Goal: Transaction & Acquisition: Purchase product/service

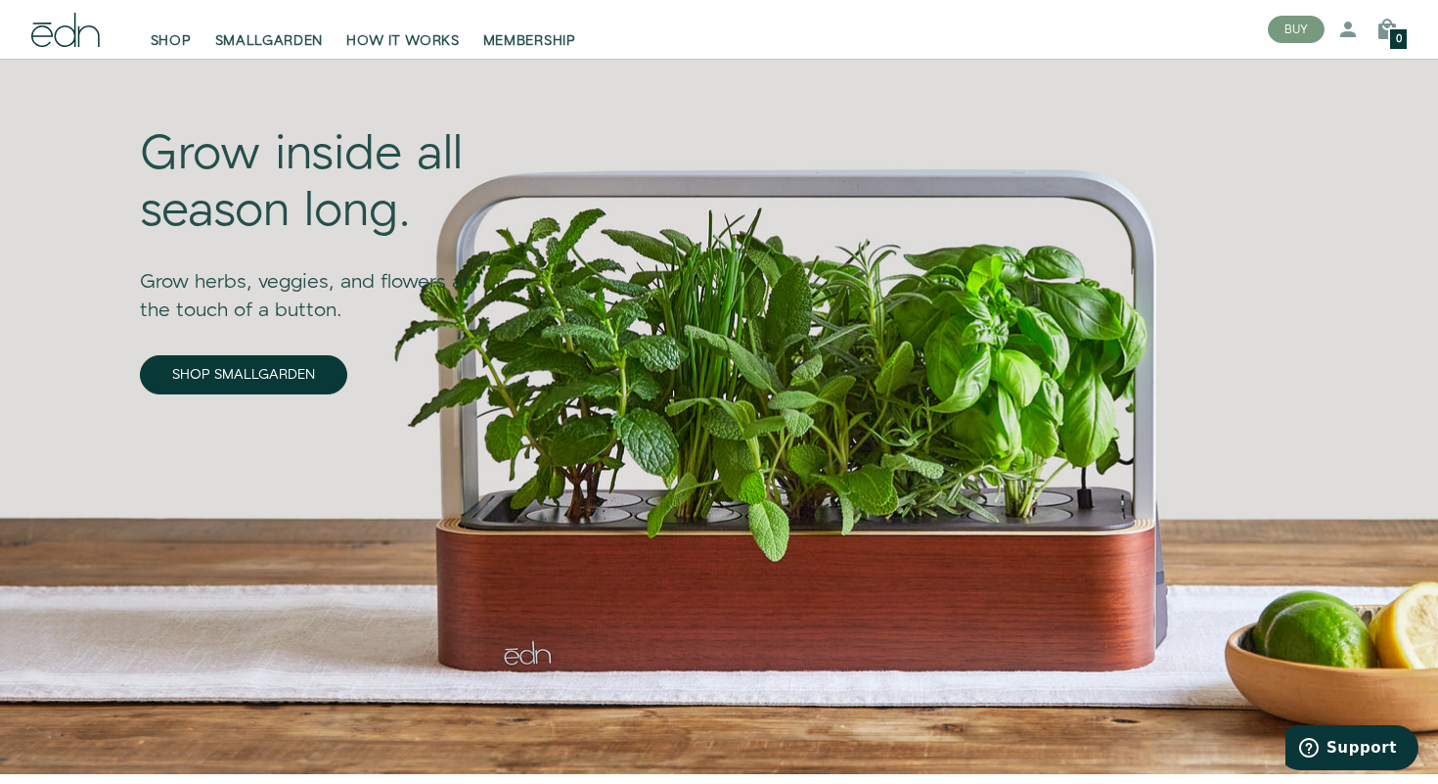
scroll to position [114, 0]
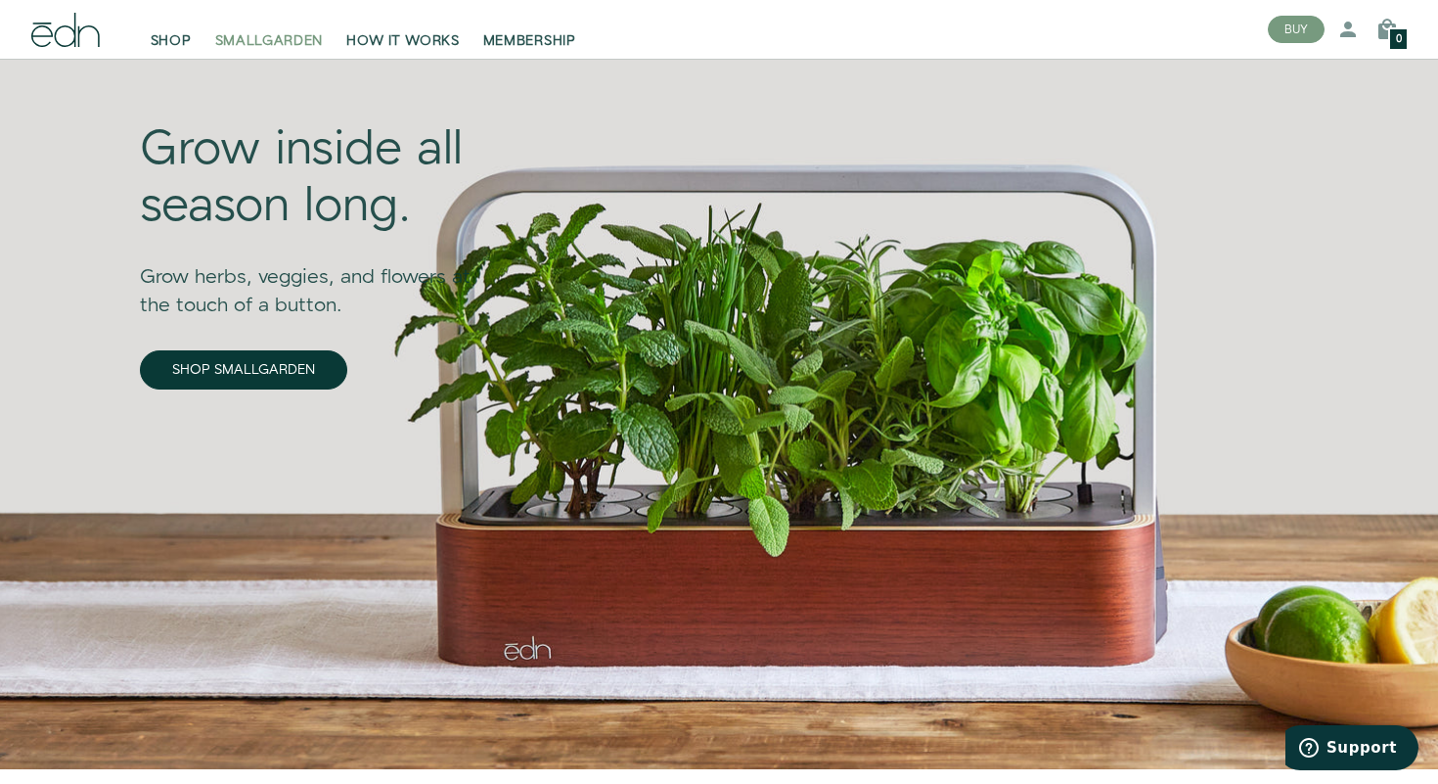
click at [292, 48] on span "SMALLGARDEN" at bounding box center [269, 41] width 109 height 20
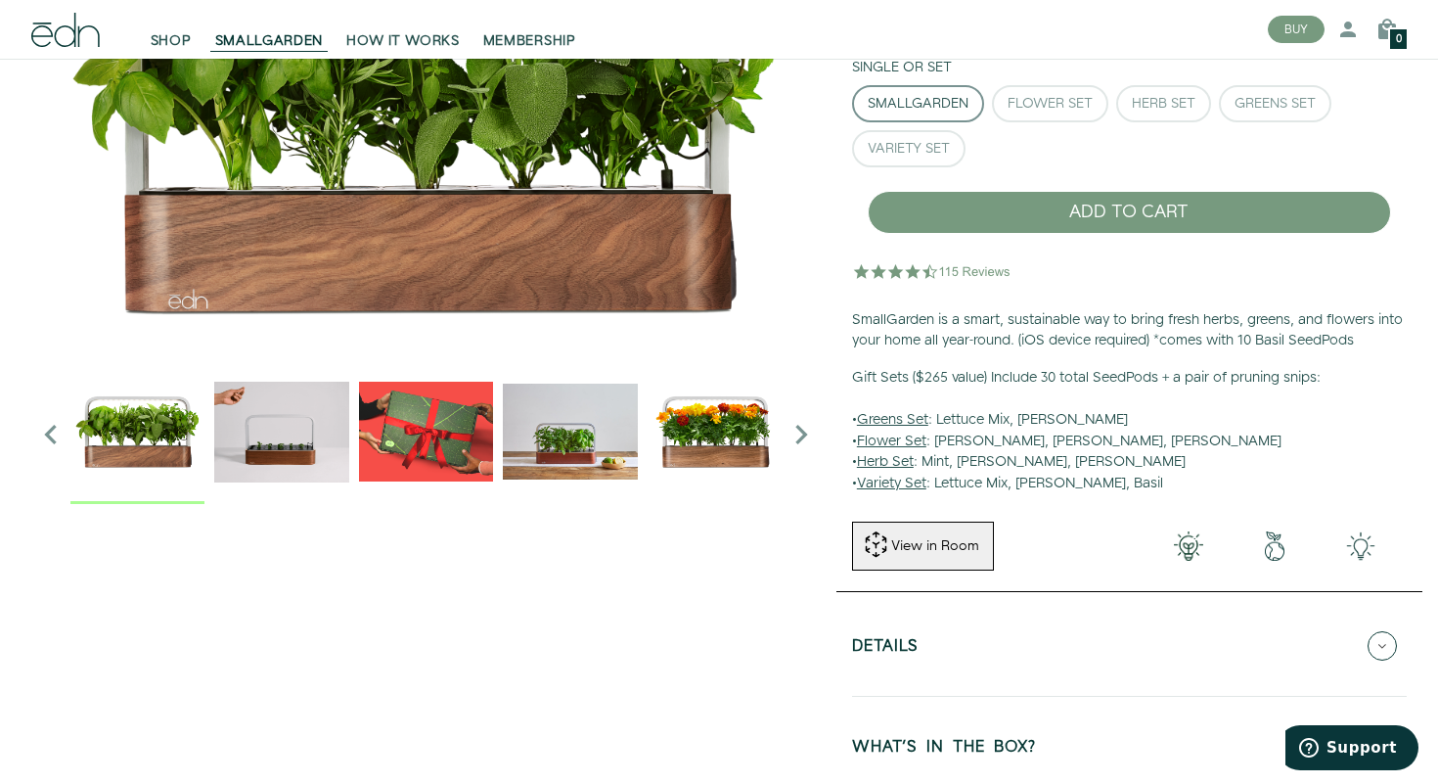
scroll to position [243, 0]
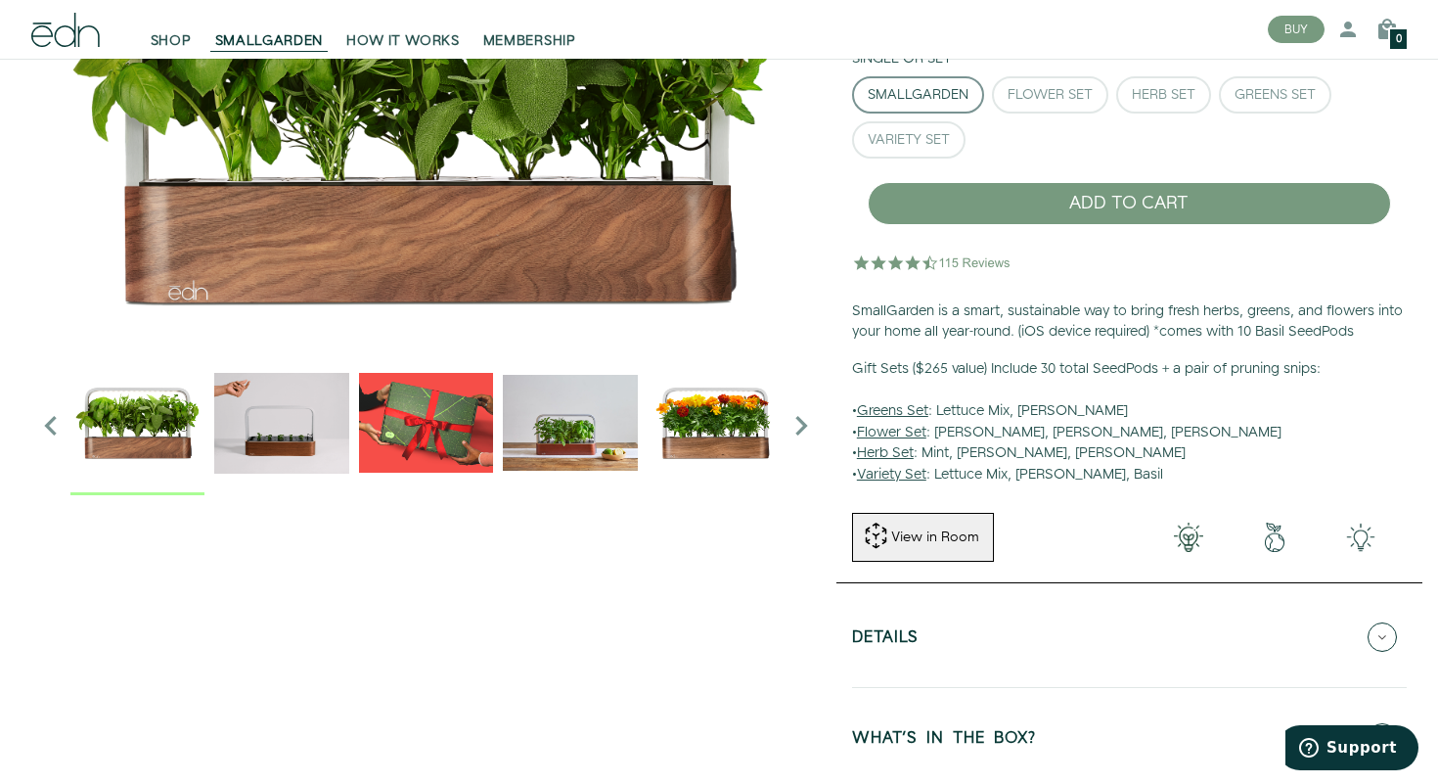
click at [251, 419] on img "2 / 6" at bounding box center [281, 422] width 134 height 134
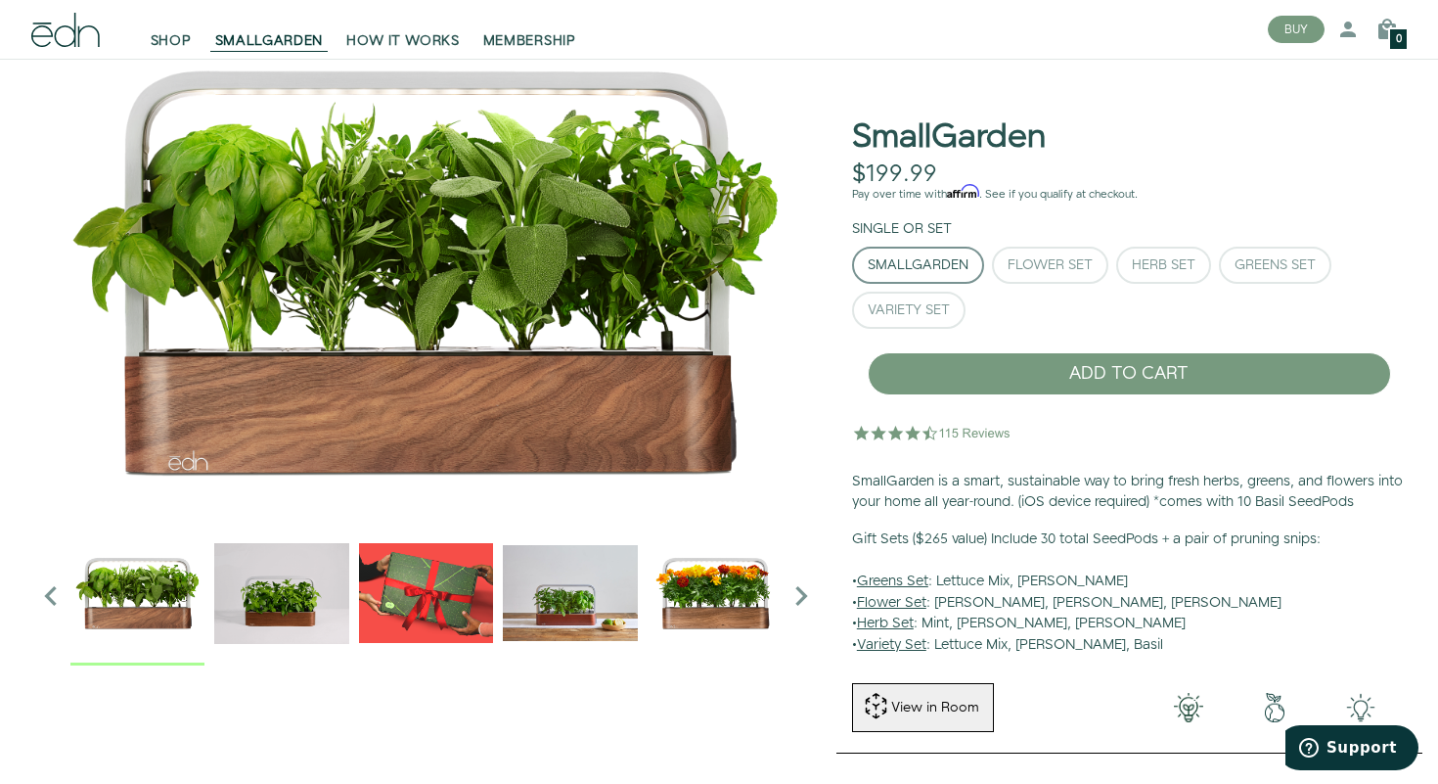
scroll to position [0, 0]
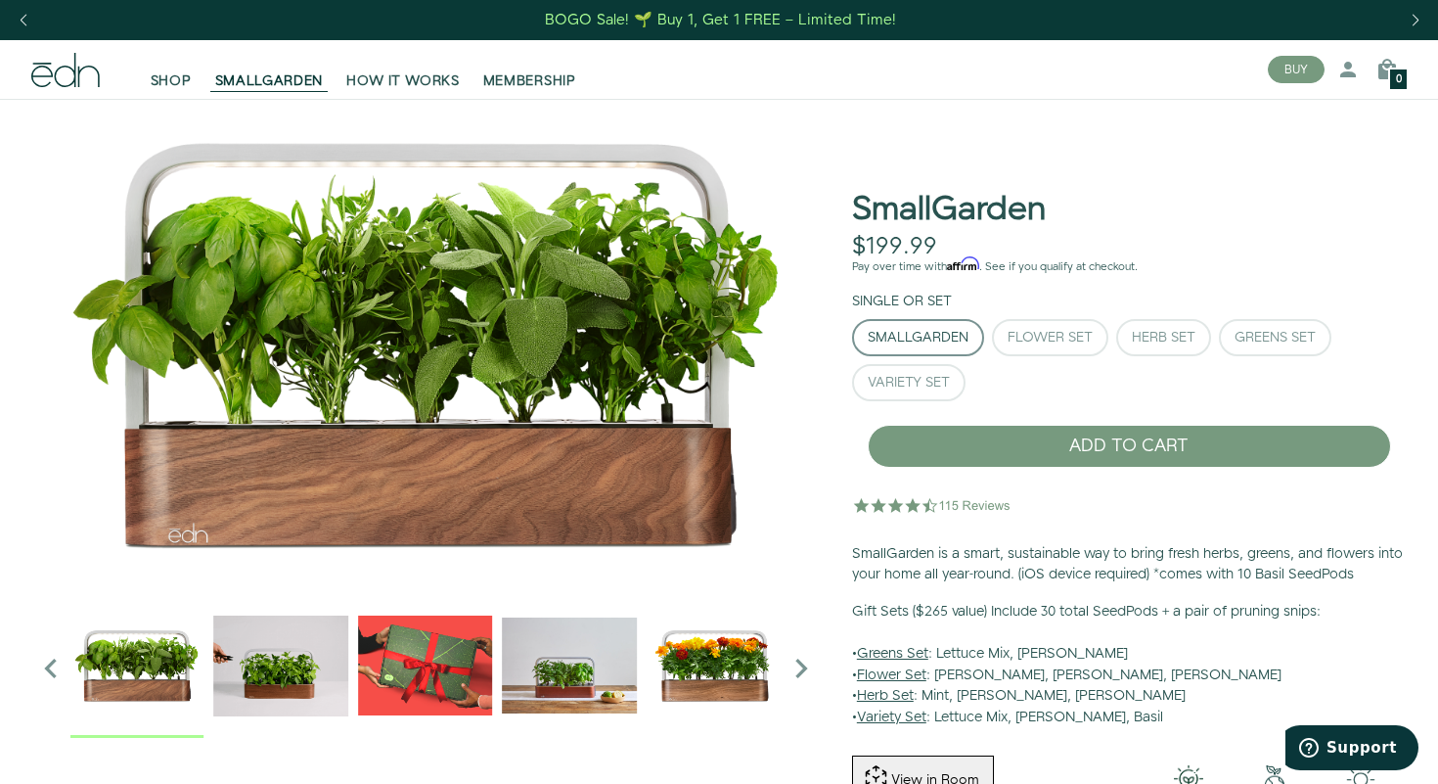
click at [138, 656] on img "1 / 6" at bounding box center [136, 665] width 134 height 134
click at [271, 657] on img "2 / 6" at bounding box center [281, 665] width 134 height 134
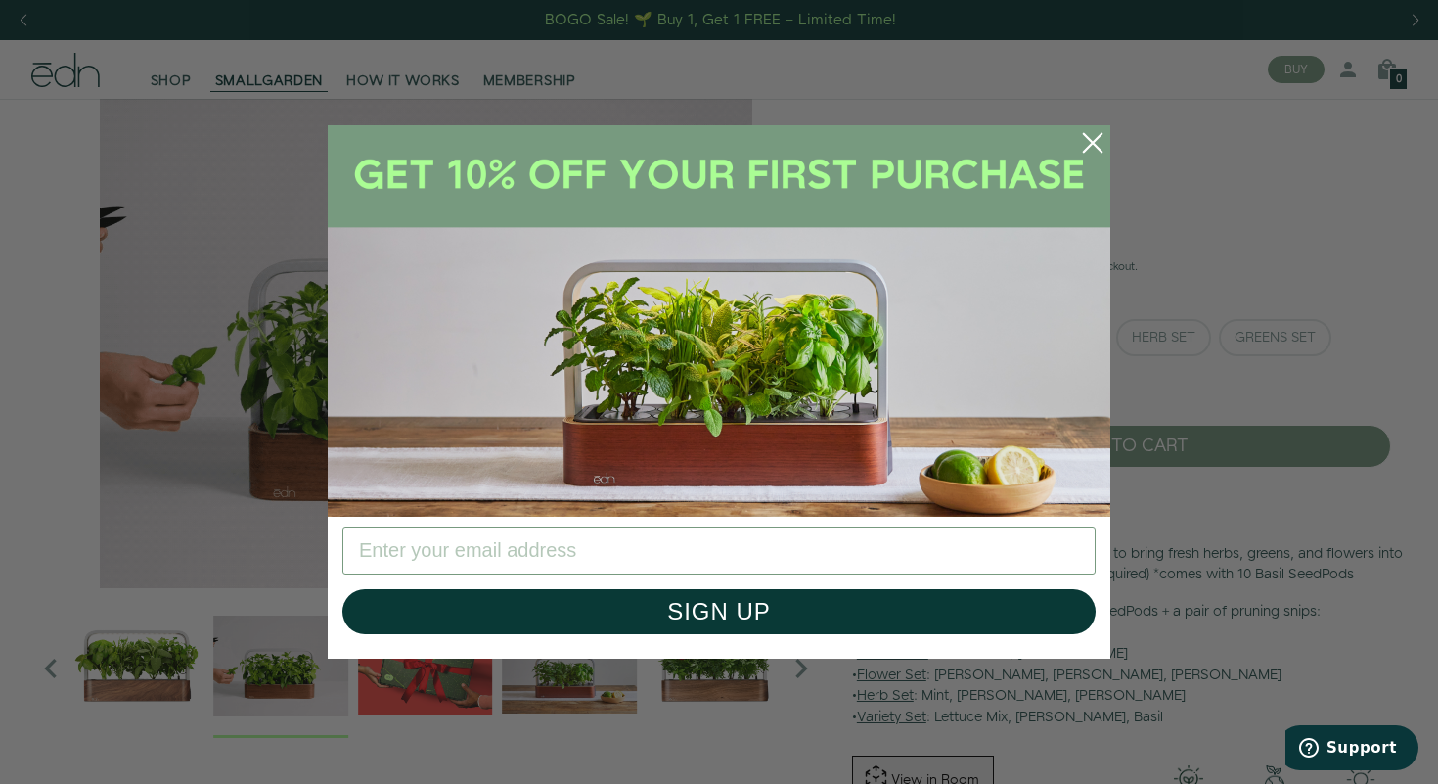
click at [1096, 140] on icon "Close dialog" at bounding box center [1093, 143] width 18 height 18
